Goal: Task Accomplishment & Management: Complete application form

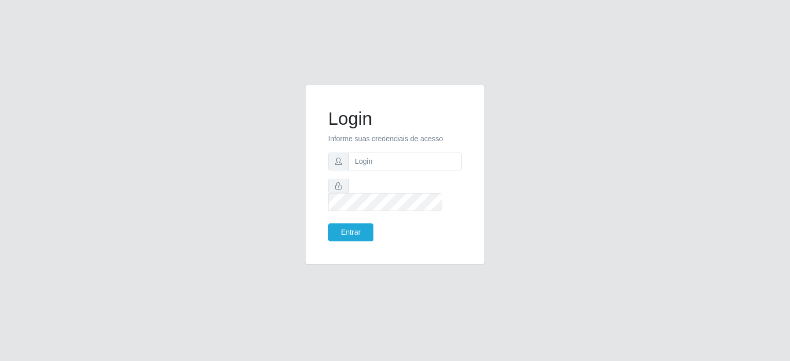
type input "[EMAIL_ADDRESS][DOMAIN_NAME]"
click at [358, 229] on button "Entrar" at bounding box center [350, 233] width 45 height 18
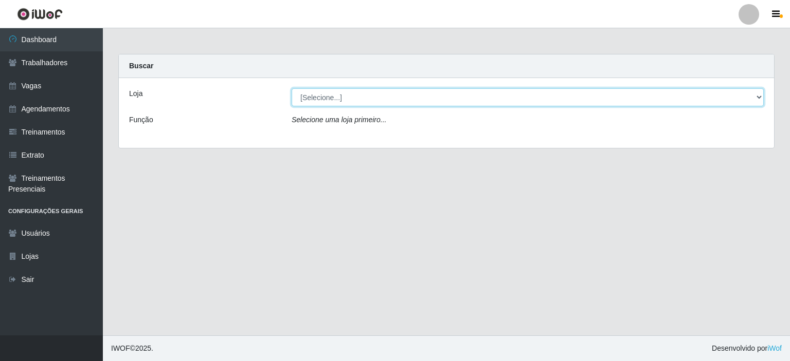
click at [339, 90] on select "[Selecione...] Corte Fácil - Unidade Planalto" at bounding box center [528, 97] width 472 height 18
select select "202"
click at [292, 88] on select "[Selecione...] Corte Fácil - Unidade Planalto" at bounding box center [528, 97] width 472 height 18
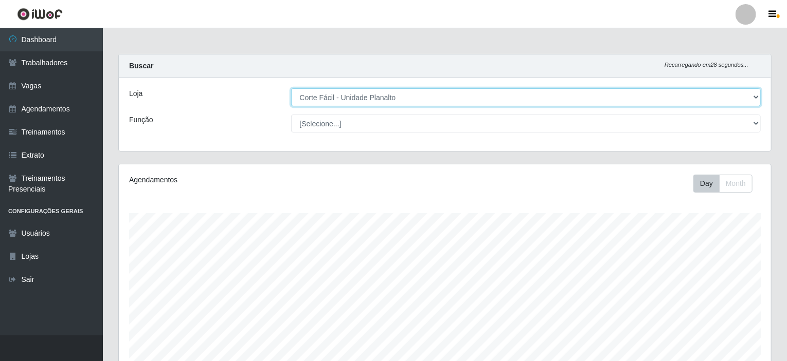
scroll to position [213, 652]
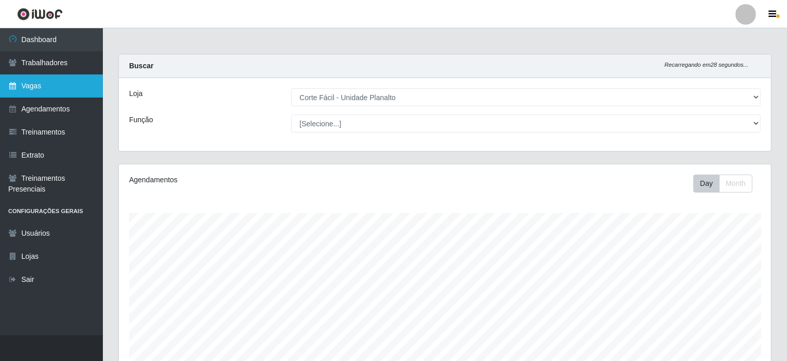
click at [52, 88] on link "Vagas" at bounding box center [51, 86] width 103 height 23
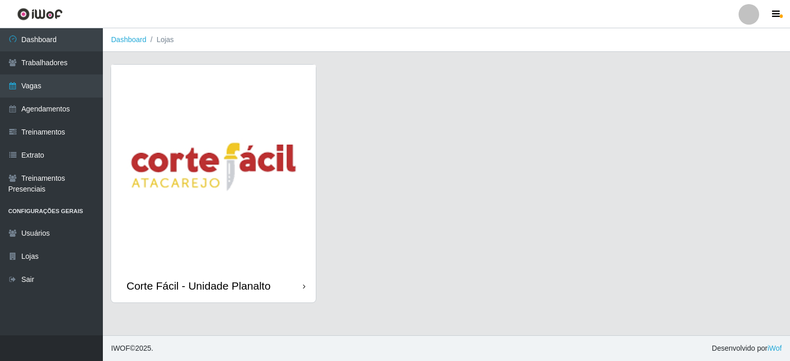
click at [174, 125] on img at bounding box center [213, 167] width 205 height 205
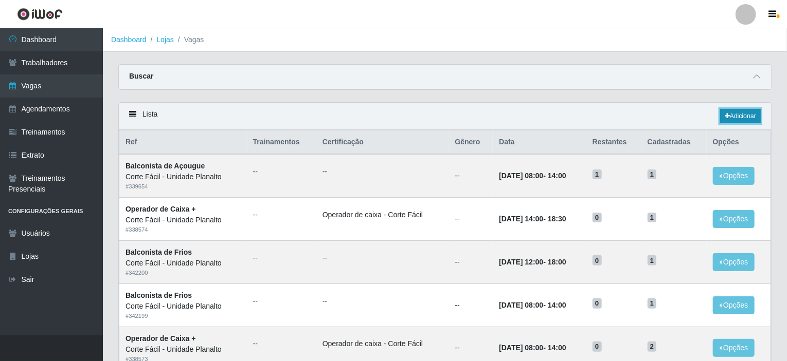
click at [731, 115] on link "Adicionar" at bounding box center [740, 116] width 41 height 14
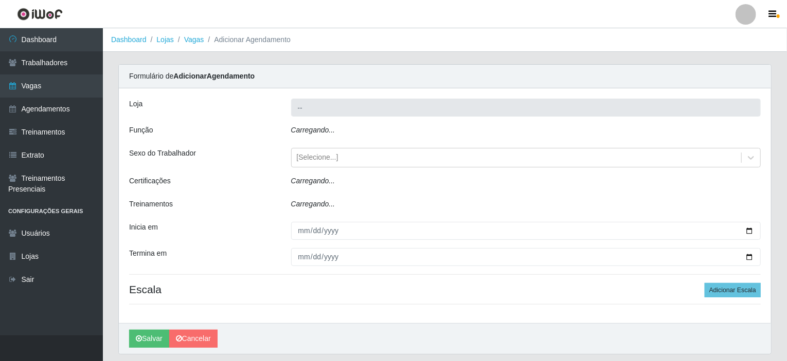
type input "Corte Fácil - Unidade Planalto"
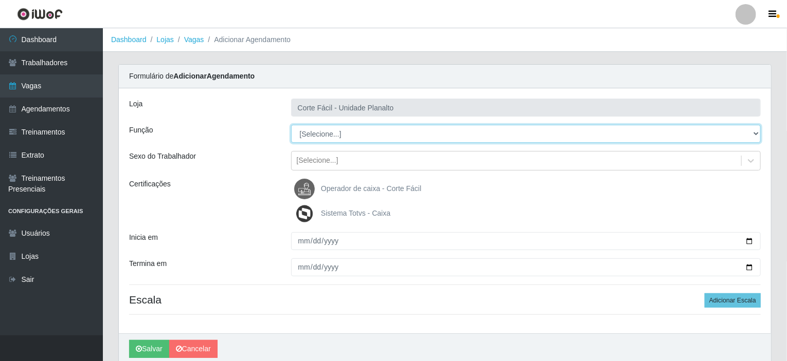
click at [753, 132] on select "[Selecione...] ASG ASG + ASG ++ Auxiliar de Estacionamento Auxiliar de Estacion…" at bounding box center [526, 134] width 470 height 18
select select "123"
click at [291, 125] on select "[Selecione...] ASG ASG + ASG ++ Auxiliar de Estacionamento Auxiliar de Estacion…" at bounding box center [526, 134] width 470 height 18
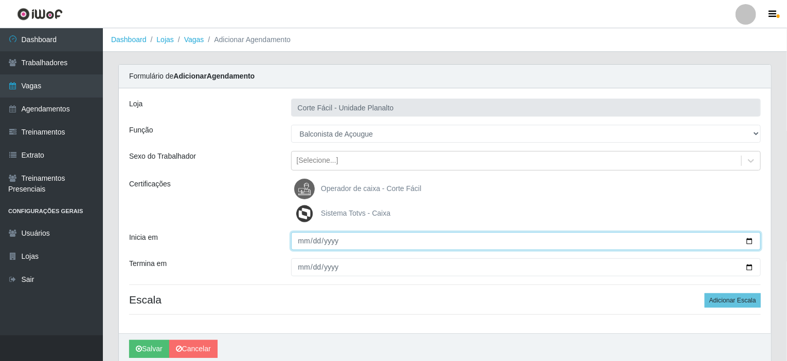
click at [749, 242] on input "Inicia em" at bounding box center [526, 241] width 470 height 18
type input "[DATE]"
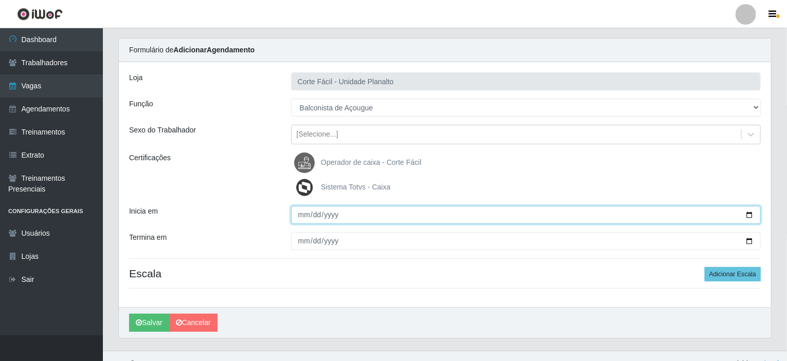
scroll to position [41, 0]
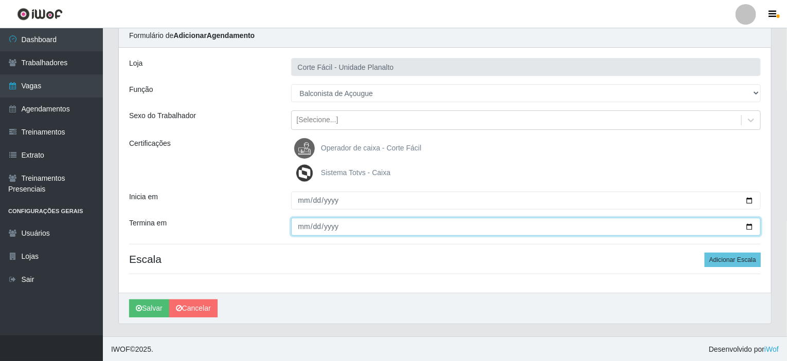
click at [750, 226] on input "Termina em" at bounding box center [526, 227] width 470 height 18
type input "[DATE]"
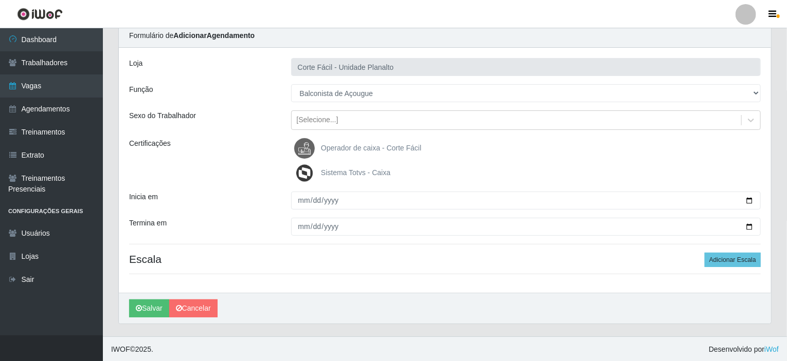
click at [723, 249] on div "Loja Corte Fácil - Unidade Planalto Função [Selecione...] ASG ASG + ASG ++ Auxi…" at bounding box center [445, 170] width 652 height 245
click at [725, 260] on button "Adicionar Escala" at bounding box center [732, 260] width 56 height 14
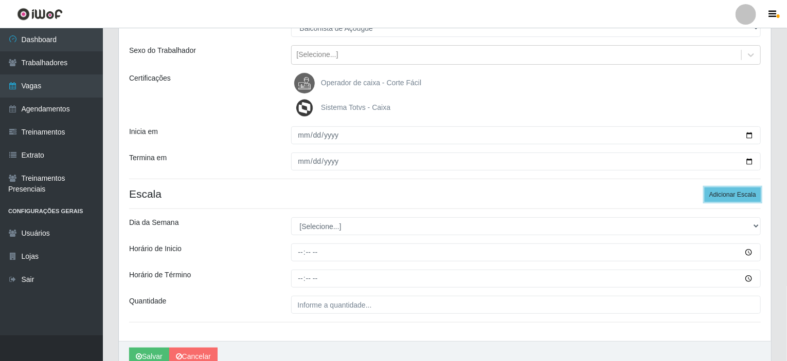
scroll to position [143, 0]
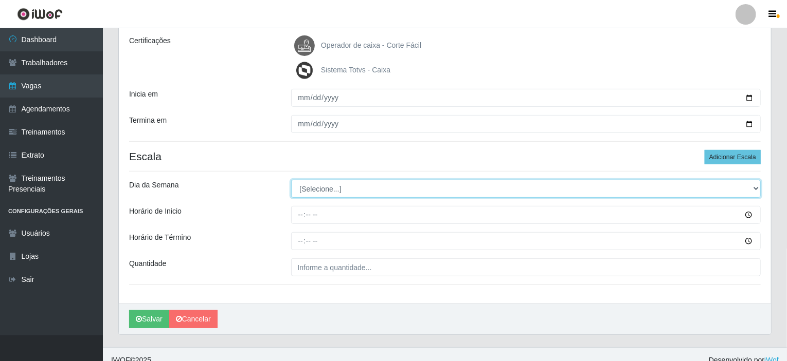
click at [754, 185] on select "[Selecione...] Segunda Terça Quarta Quinta Sexta Sábado Domingo" at bounding box center [526, 189] width 470 height 18
select select "2"
click at [291, 180] on select "[Selecione...] Segunda Terça Quarta Quinta Sexta Sábado Domingo" at bounding box center [526, 189] width 470 height 18
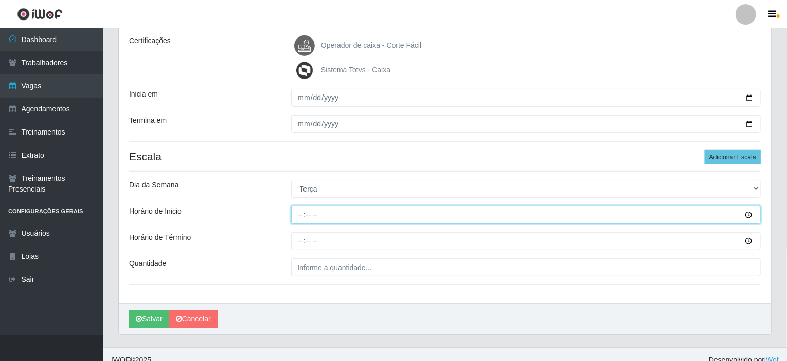
click at [299, 212] on input "Horário de Inicio" at bounding box center [526, 215] width 470 height 18
type input "12:00"
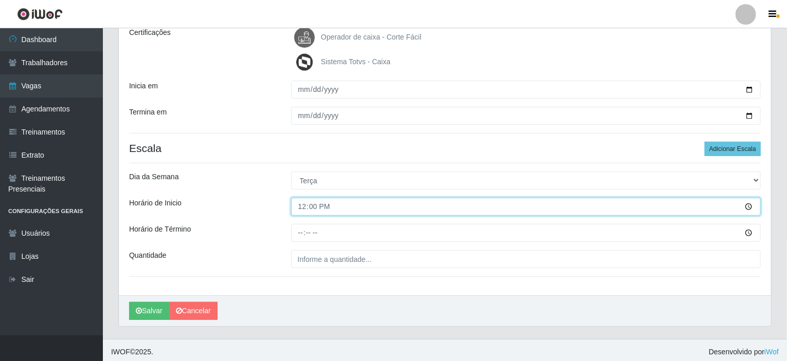
scroll to position [154, 0]
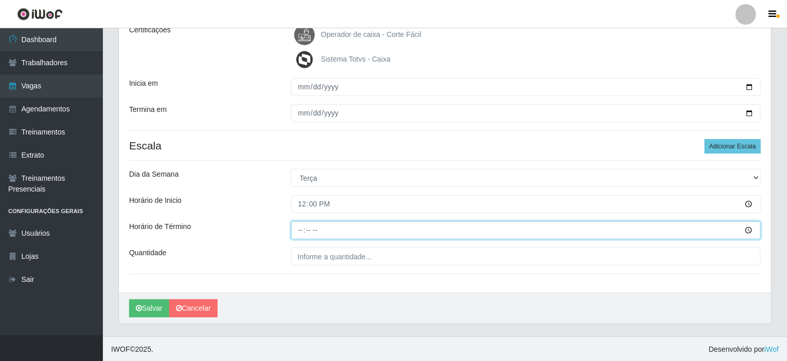
click at [301, 228] on input "Horário de Término" at bounding box center [526, 231] width 470 height 18
type input "18:00"
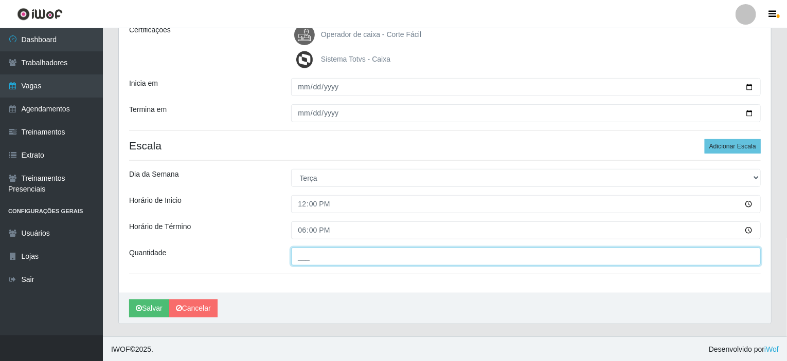
click at [304, 250] on input "___" at bounding box center [526, 257] width 470 height 18
type input "001"
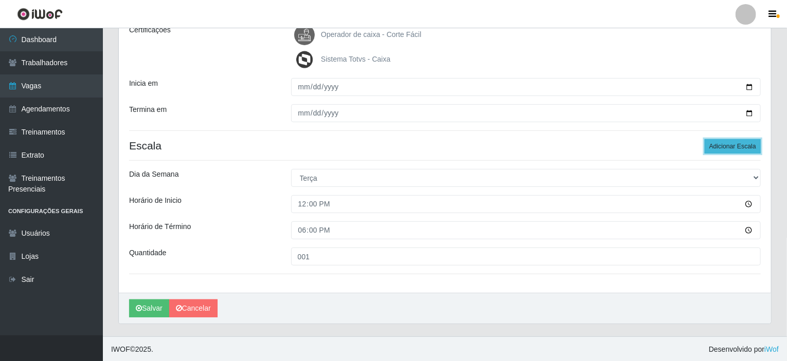
click at [741, 147] on button "Adicionar Escala" at bounding box center [732, 146] width 56 height 14
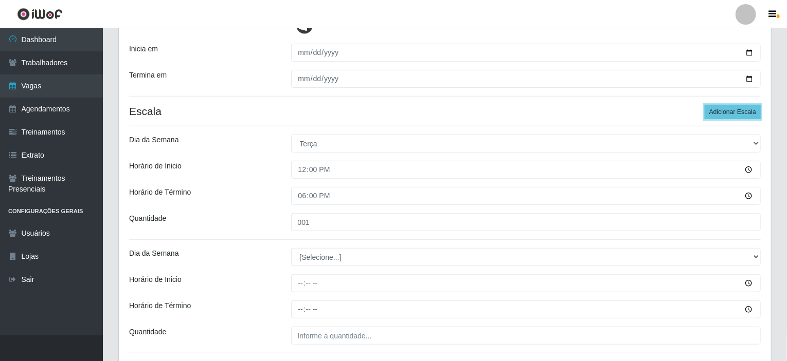
scroll to position [257, 0]
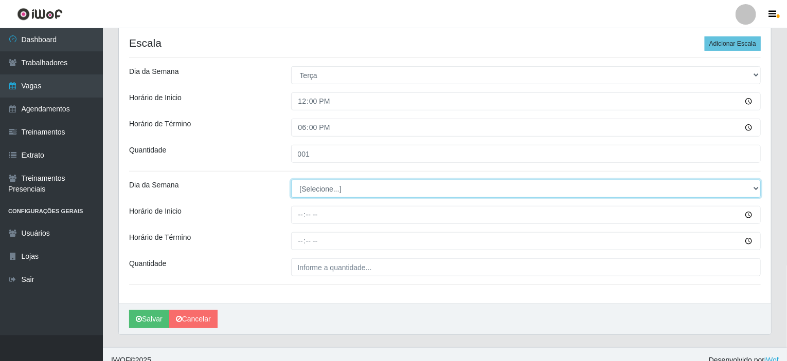
drag, startPoint x: 755, startPoint y: 187, endPoint x: 747, endPoint y: 187, distance: 8.2
click at [755, 187] on select "[Selecione...] Segunda Terça Quarta Quinta Sexta Sábado Domingo" at bounding box center [526, 189] width 470 height 18
select select "3"
click at [291, 180] on select "[Selecione...] Segunda Terça Quarta Quinta Sexta Sábado Domingo" at bounding box center [526, 189] width 470 height 18
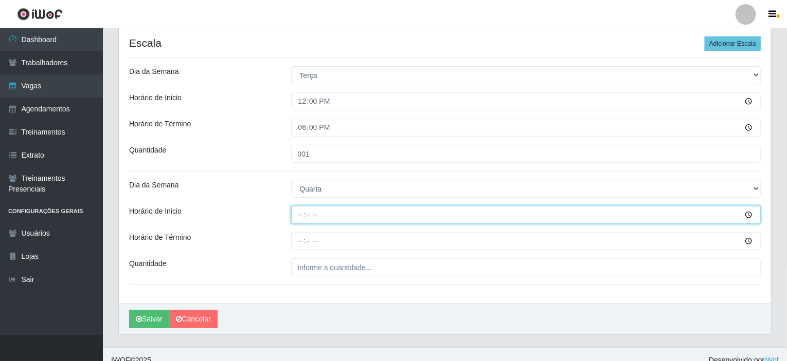
click at [301, 213] on input "Horário de Inicio" at bounding box center [526, 215] width 470 height 18
type input "12:00"
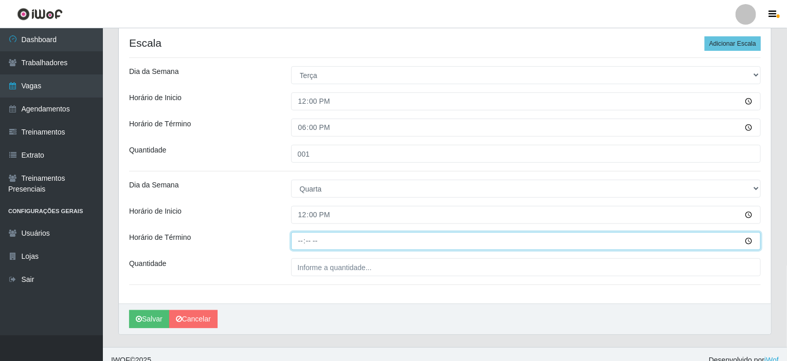
click at [303, 243] on input "Horário de Término" at bounding box center [526, 241] width 470 height 18
type input "18:00"
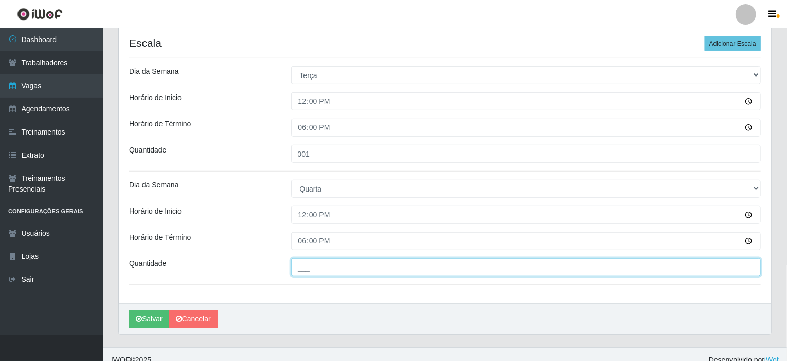
click at [309, 265] on input "___" at bounding box center [526, 268] width 470 height 18
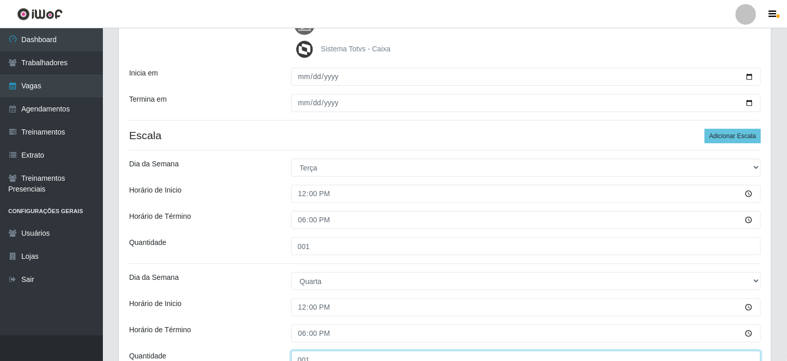
scroll to position [267, 0]
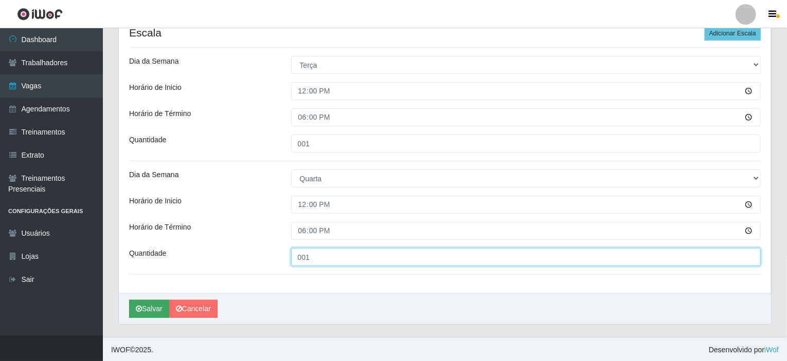
type input "001"
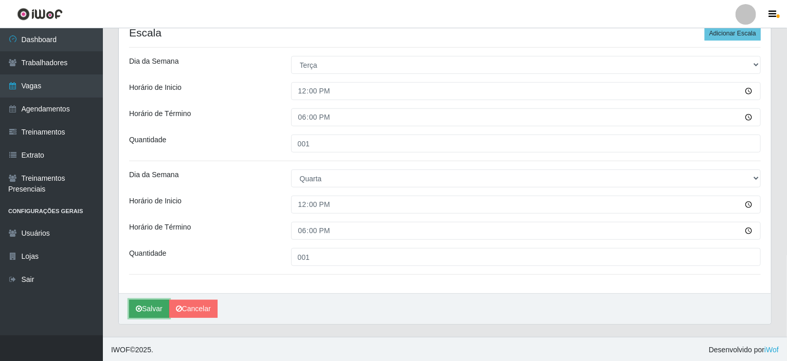
click at [152, 310] on button "Salvar" at bounding box center [149, 309] width 40 height 18
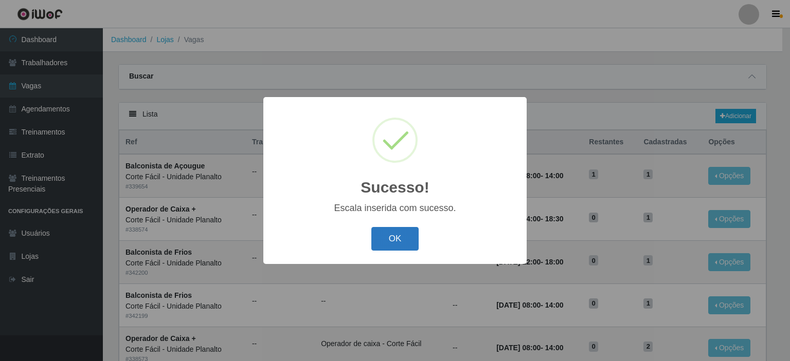
click at [382, 243] on button "OK" at bounding box center [395, 239] width 48 height 24
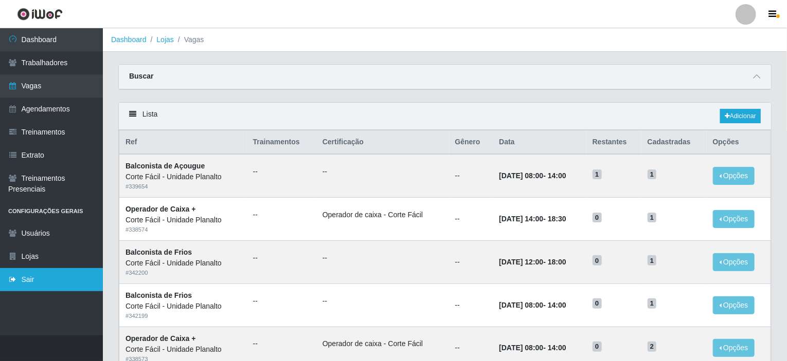
click at [35, 280] on link "Sair" at bounding box center [51, 279] width 103 height 23
